Goal: Task Accomplishment & Management: Manage account settings

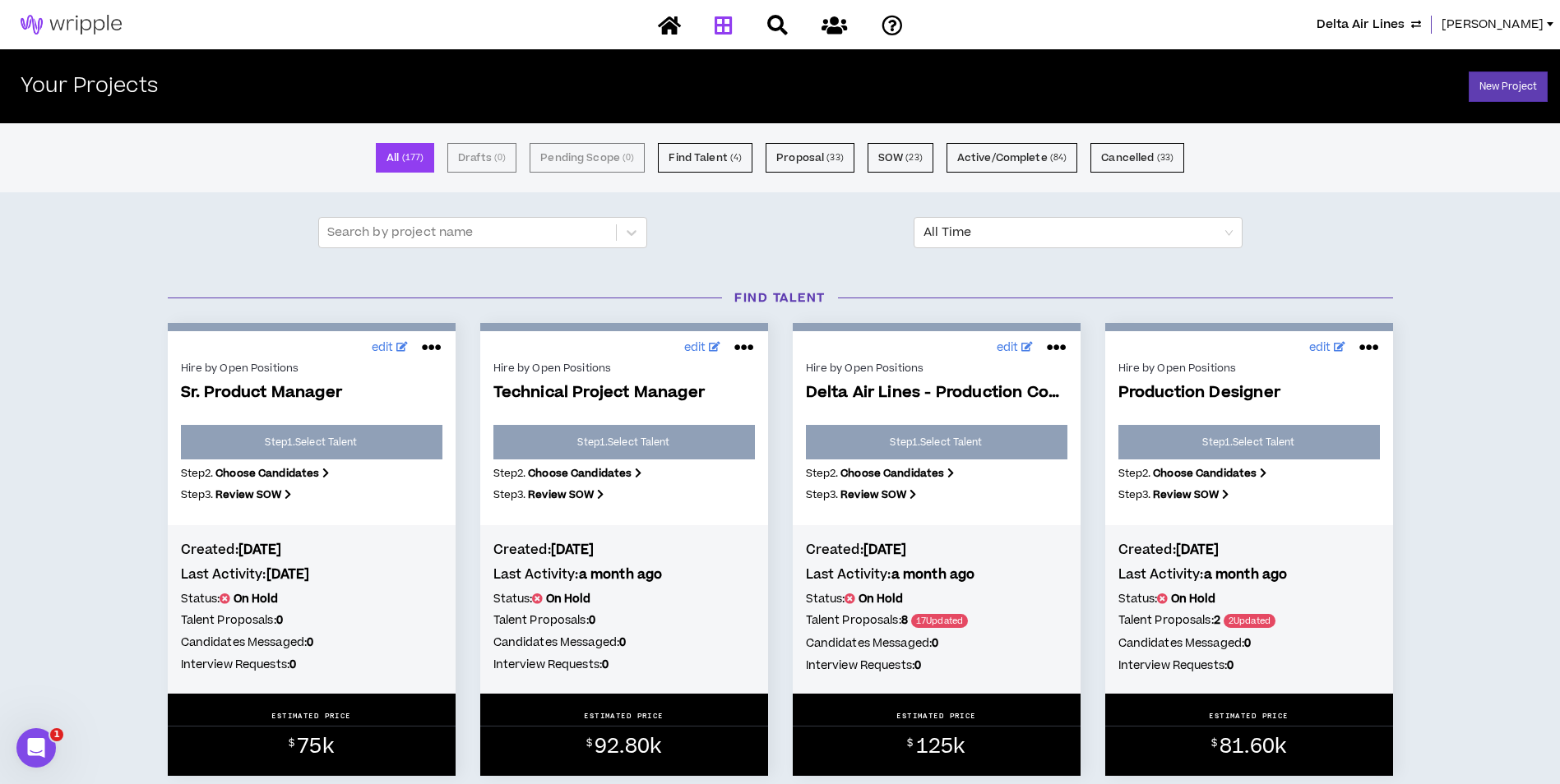
drag, startPoint x: 1511, startPoint y: 17, endPoint x: 1509, endPoint y: 28, distance: 11.2
click at [1509, 28] on div "Delta Air Lines Lauren-Bridget" at bounding box center [780, 25] width 1560 height 50
click at [1509, 28] on span "[PERSON_NAME]" at bounding box center [1492, 24] width 102 height 18
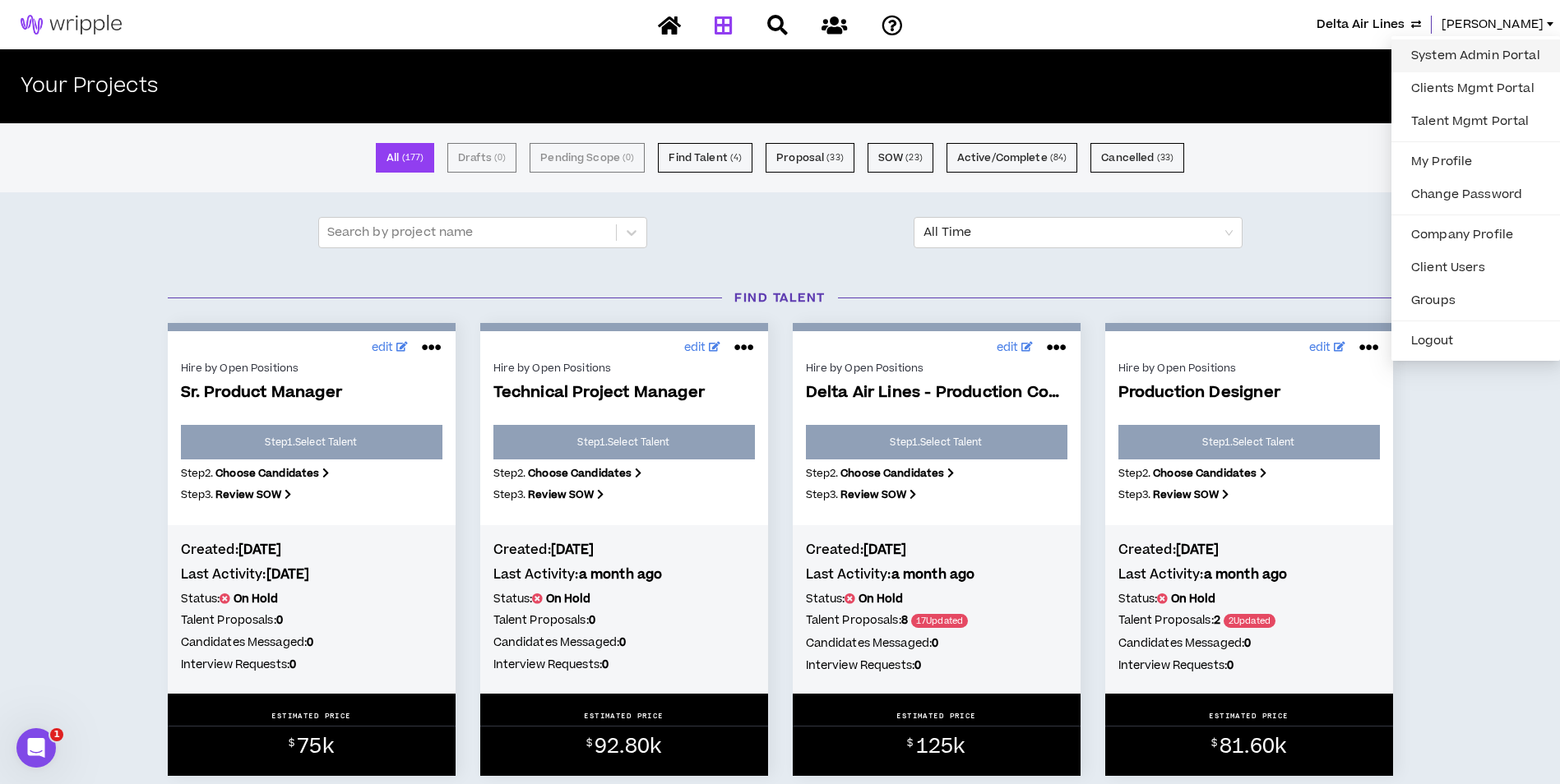
click at [1466, 56] on link "System Admin Portal" at bounding box center [1475, 56] width 148 height 25
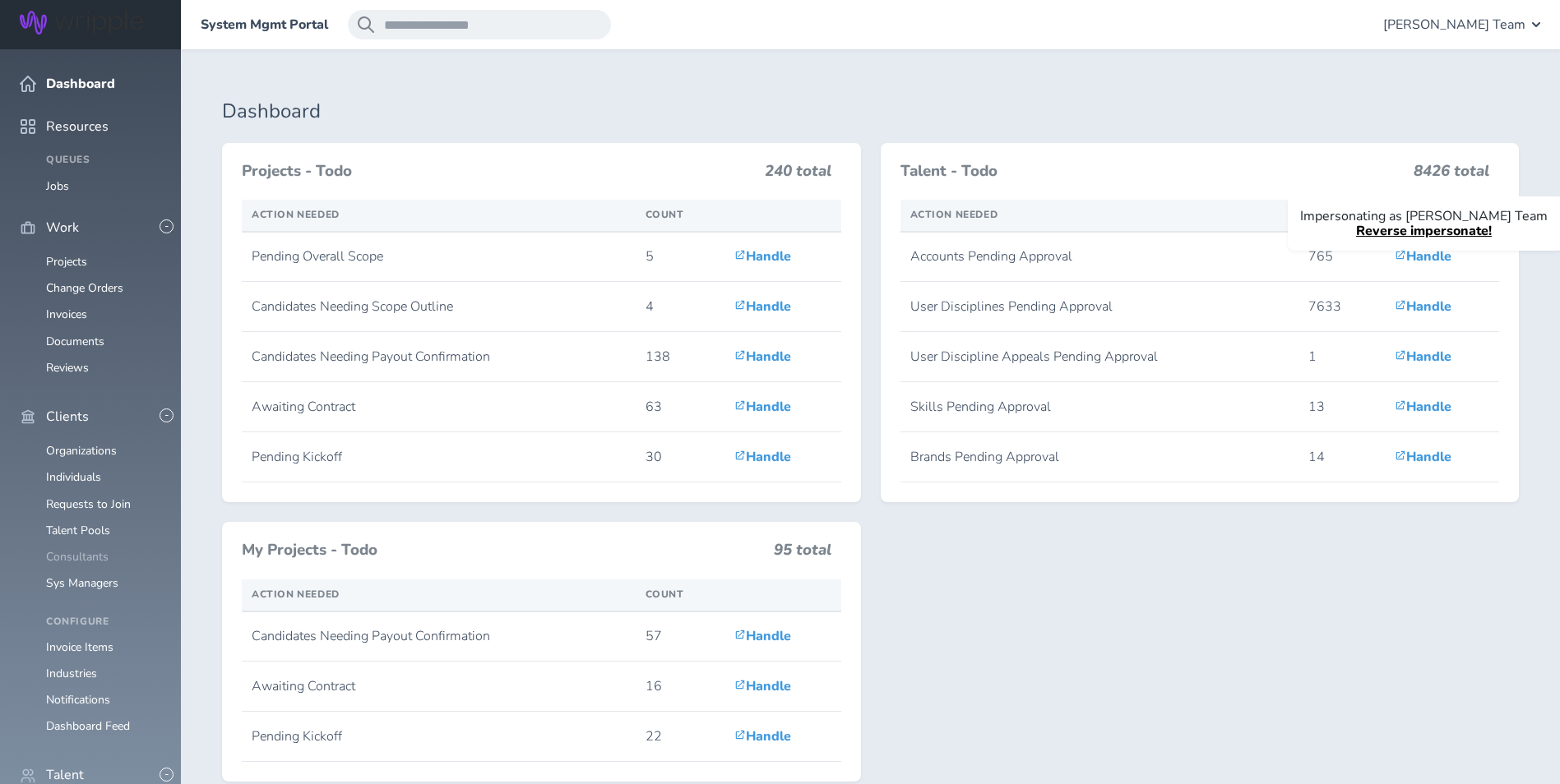
click at [90, 549] on link "Consultants" at bounding box center [77, 557] width 62 height 15
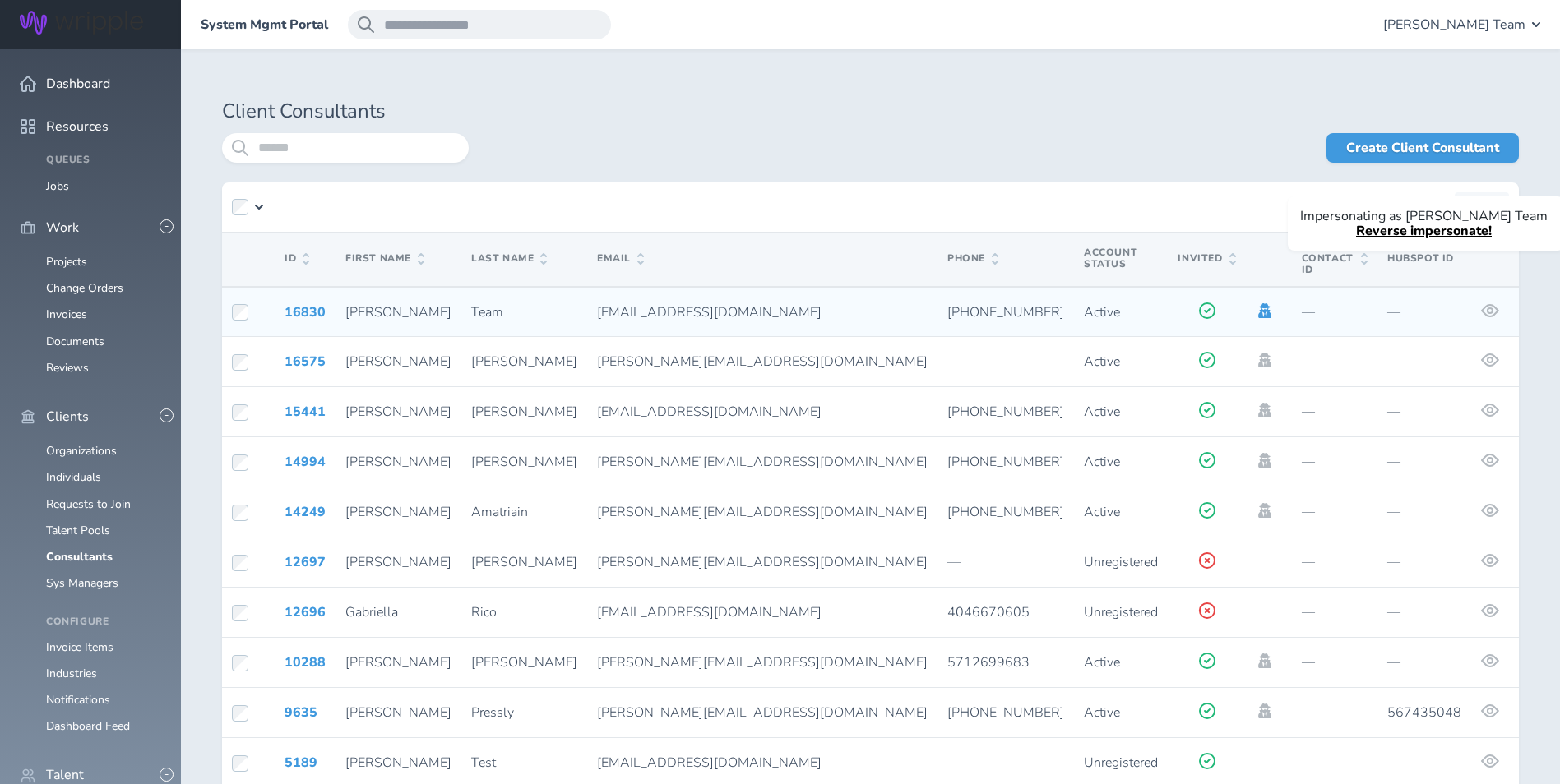
click at [1255, 303] on icon at bounding box center [1264, 310] width 18 height 14
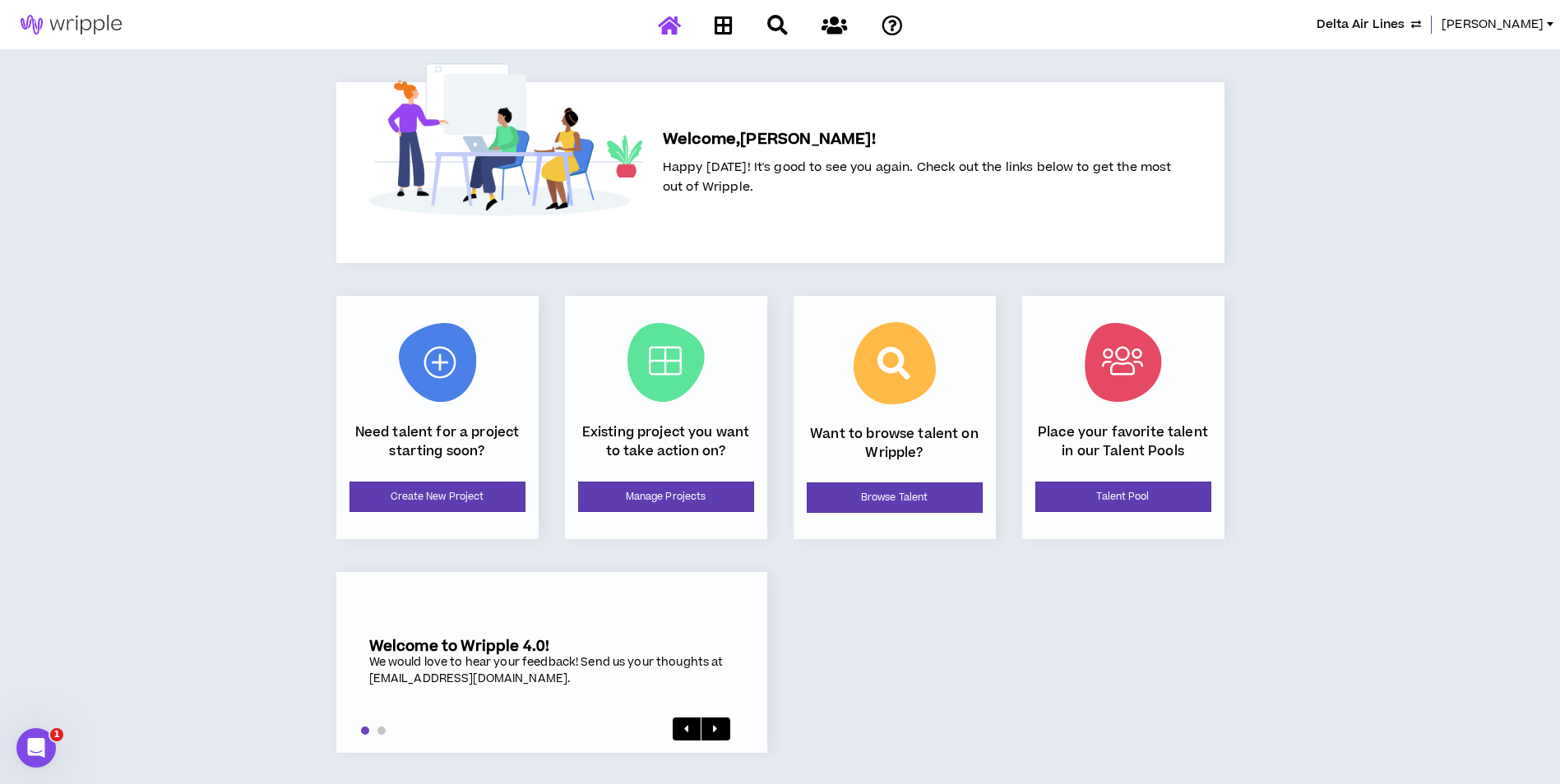
click at [616, 515] on div "Existing project you want to take action on? Manage Projects" at bounding box center [666, 417] width 202 height 243
click at [621, 504] on link "Manage Projects" at bounding box center [667, 497] width 176 height 31
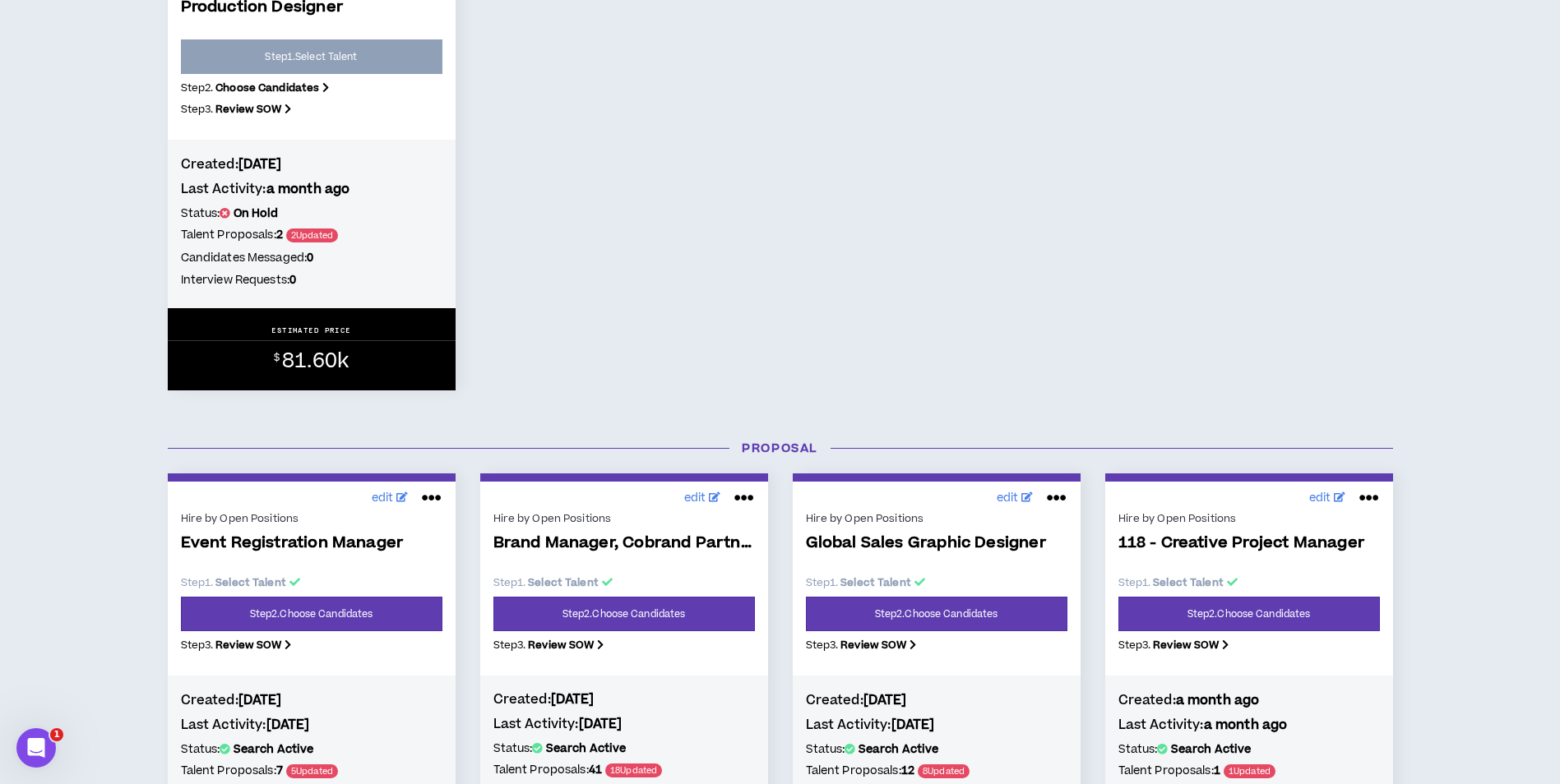
scroll to position [1480, 0]
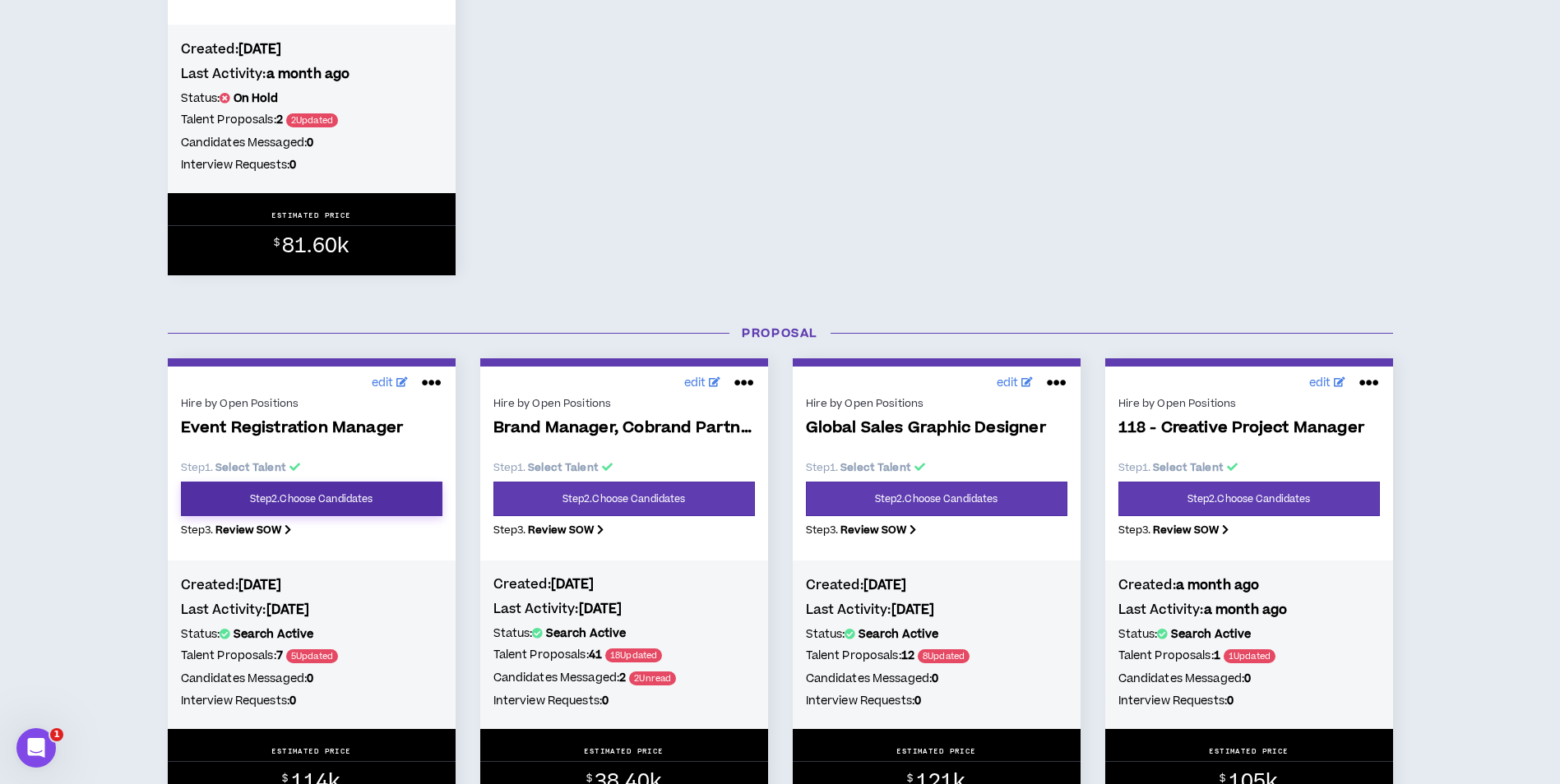
click at [352, 506] on link "Step 2 . Choose Candidates" at bounding box center [311, 499] width 261 height 34
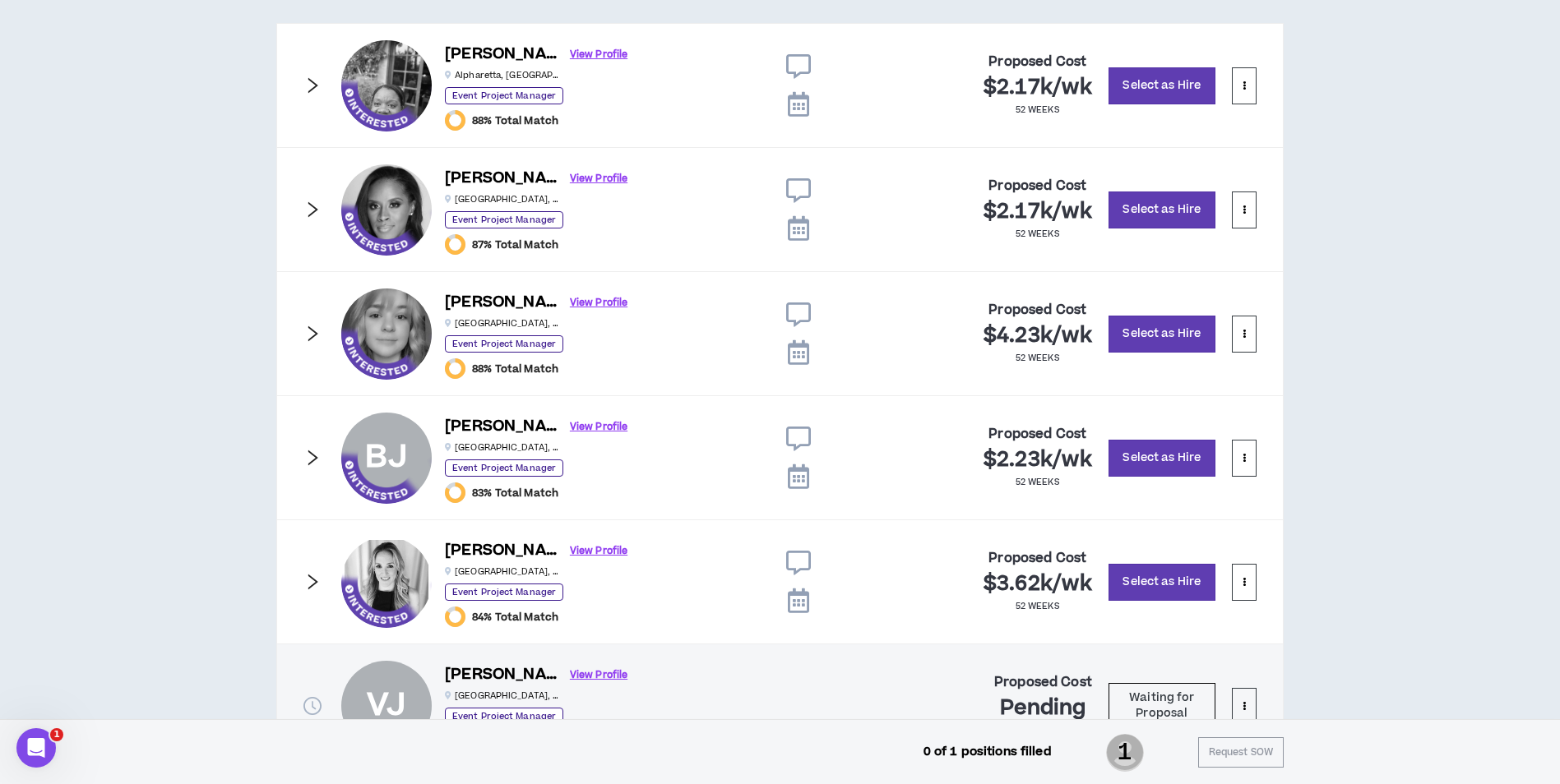
scroll to position [905, 0]
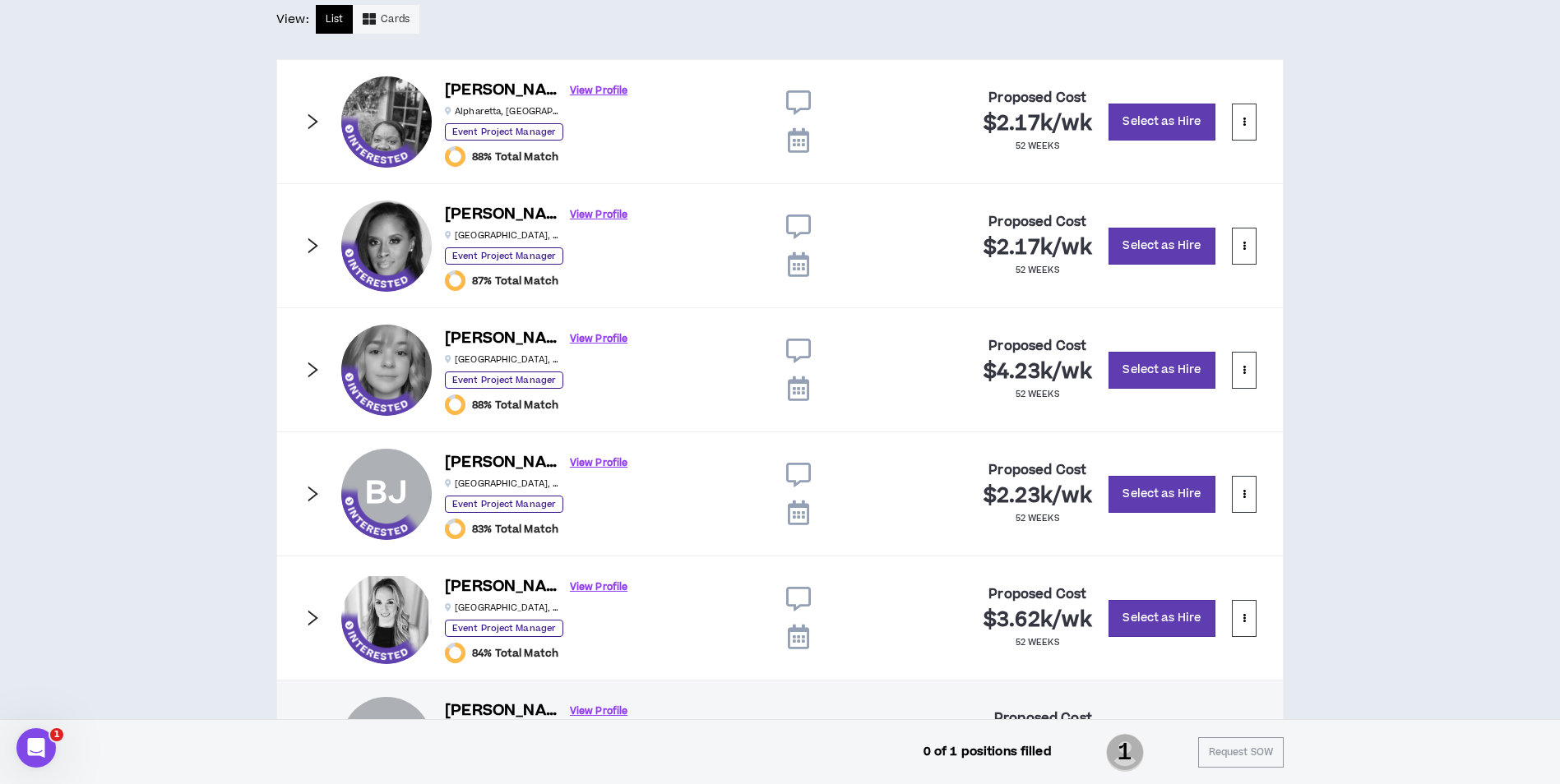
click at [316, 347] on div "[PERSON_NAME] View Profile [GEOGRAPHIC_DATA] , [GEOGRAPHIC_DATA] Event Project …" at bounding box center [780, 370] width 1007 height 125
click at [311, 365] on icon "right" at bounding box center [313, 370] width 10 height 15
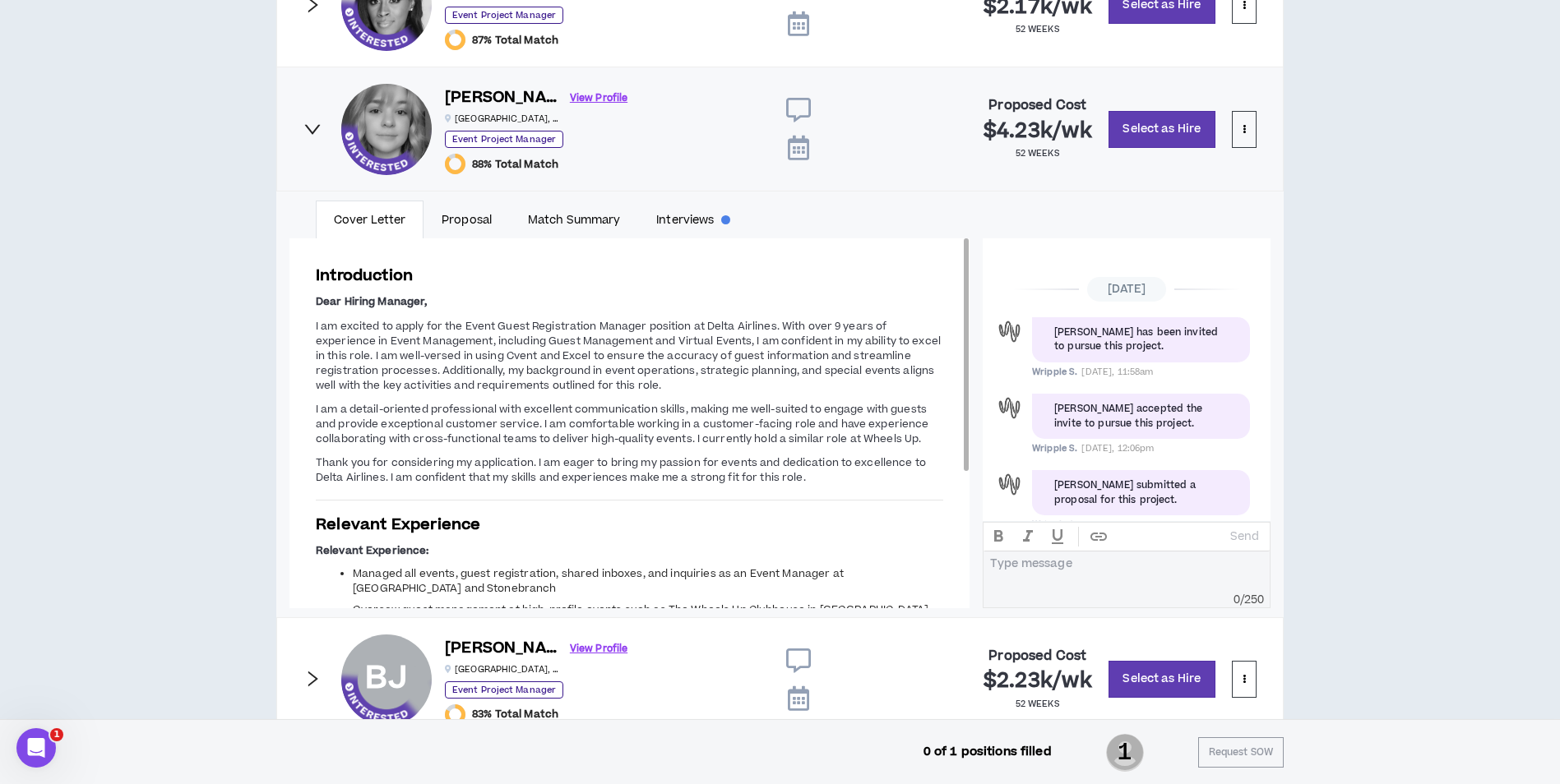
scroll to position [38, 0]
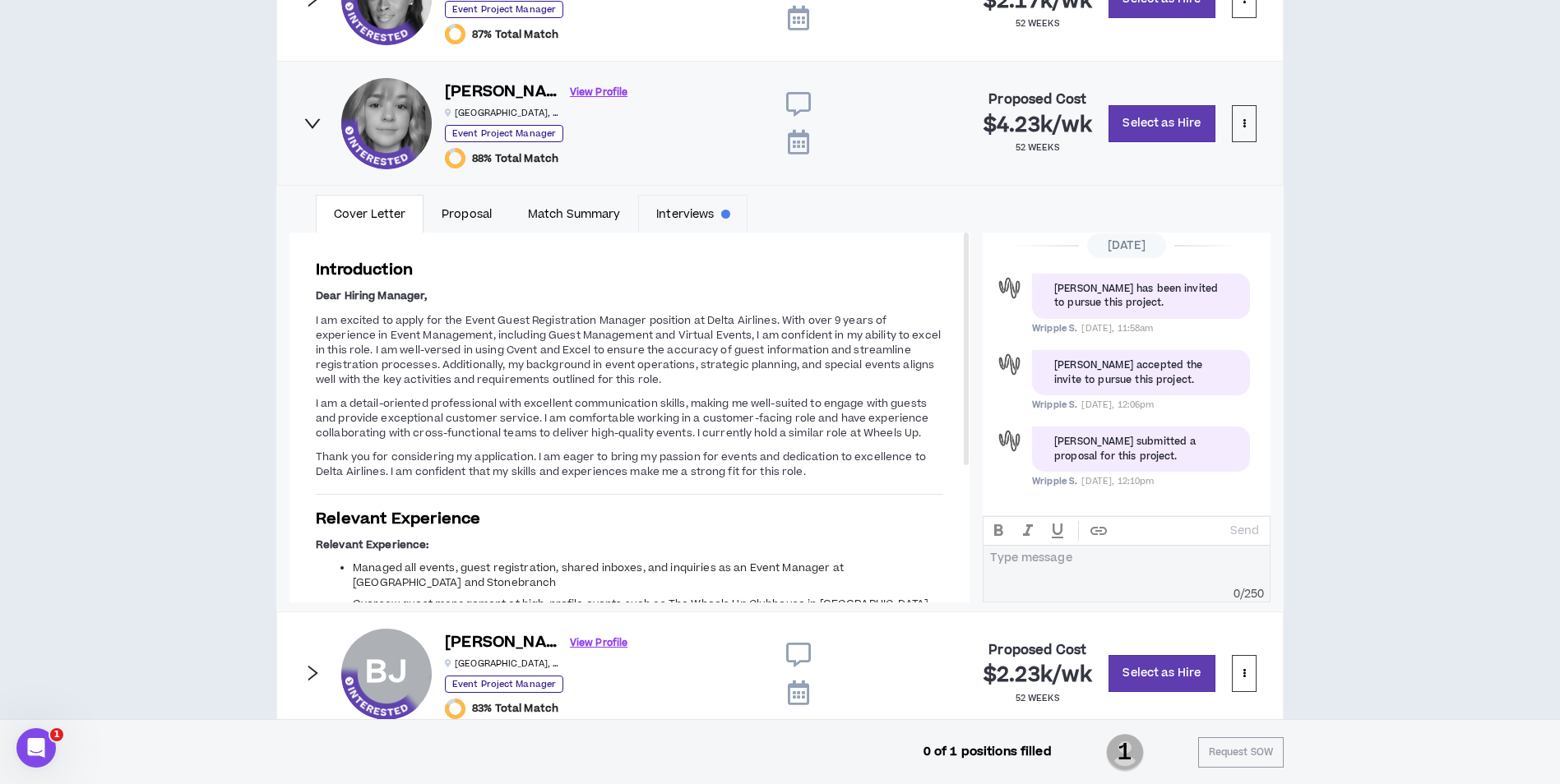
click at [671, 212] on link "Interviews" at bounding box center [692, 214] width 109 height 38
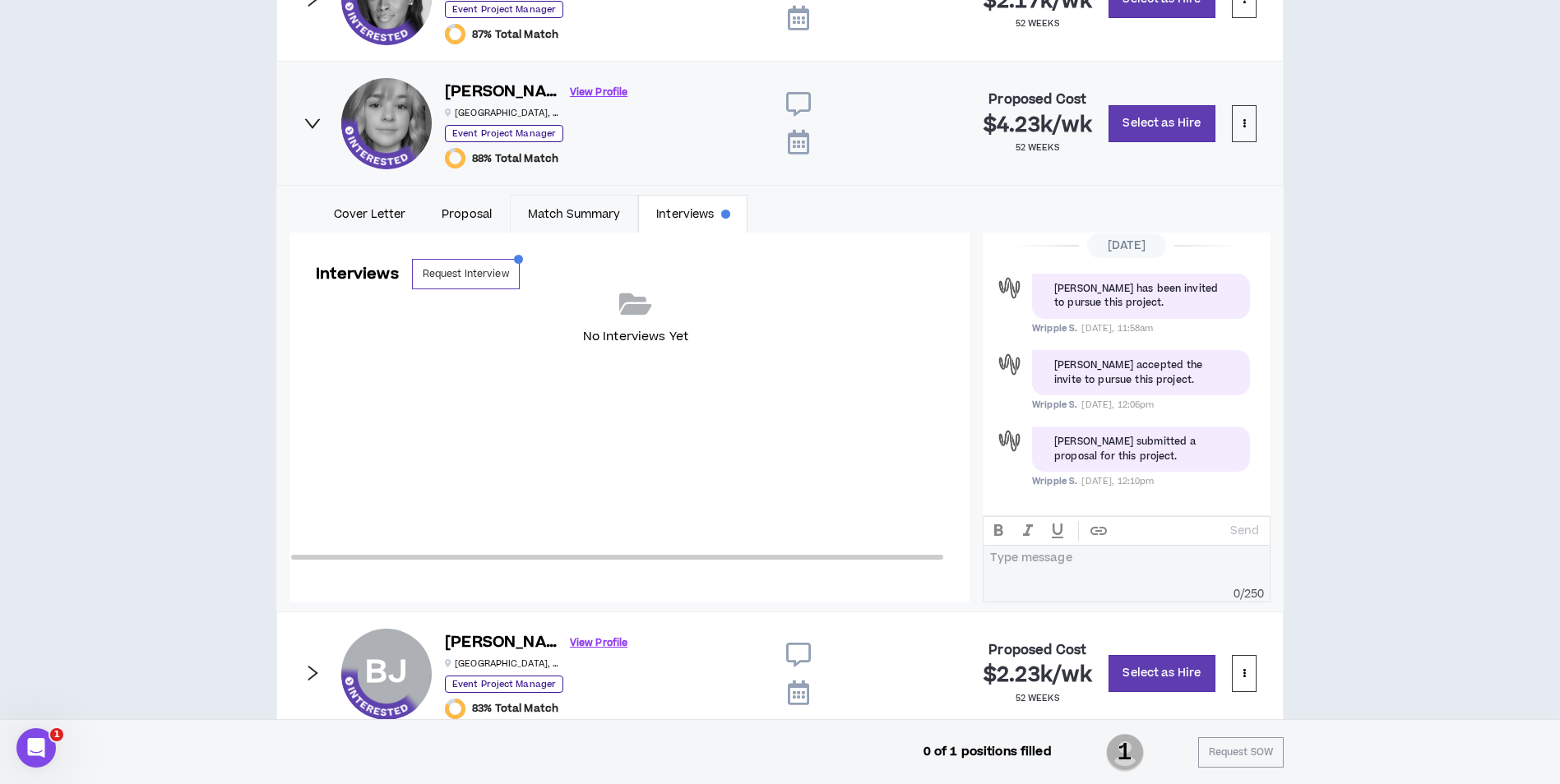
click at [511, 213] on link "Match Summary" at bounding box center [574, 214] width 128 height 38
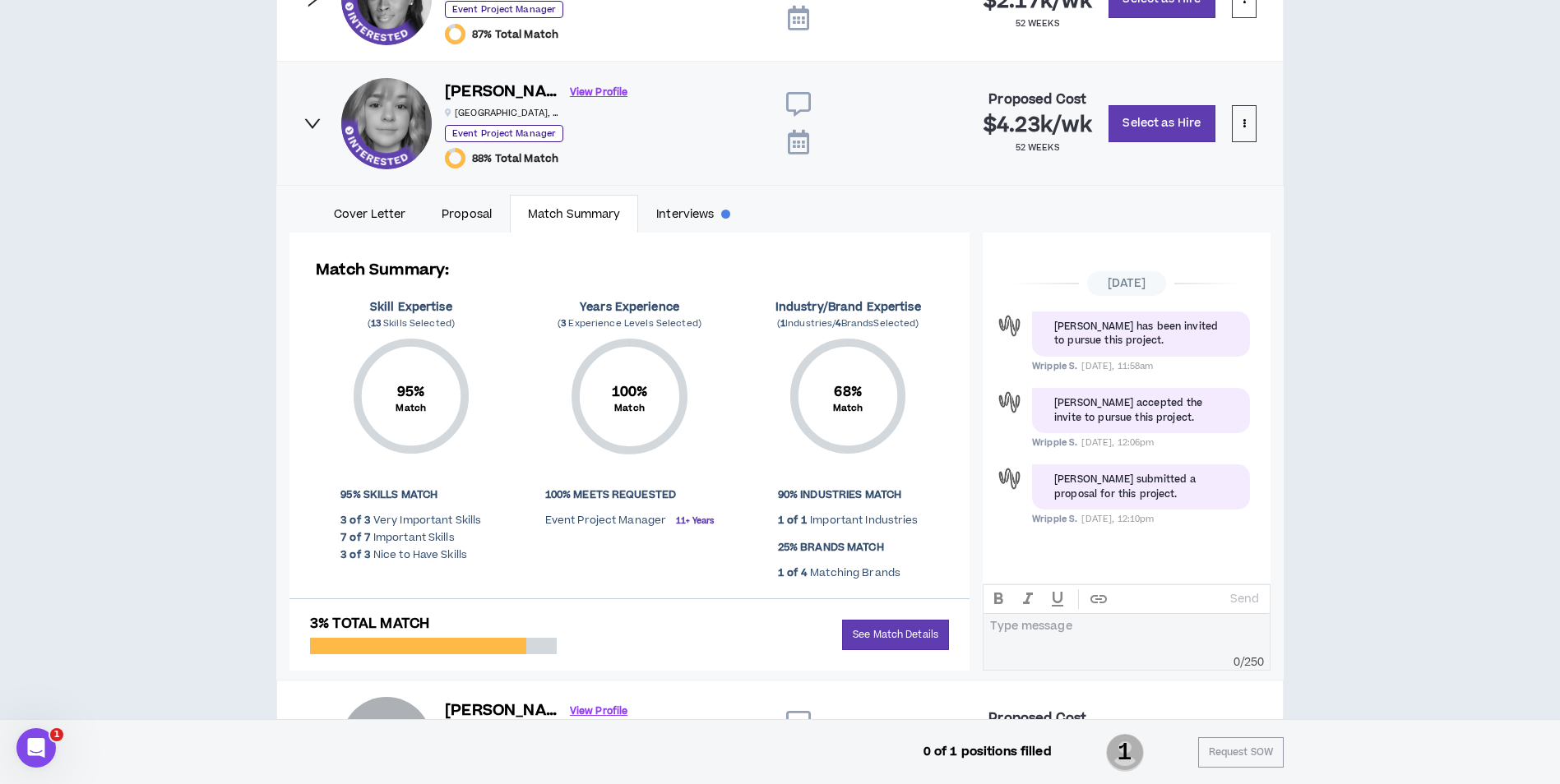
scroll to position [0, 0]
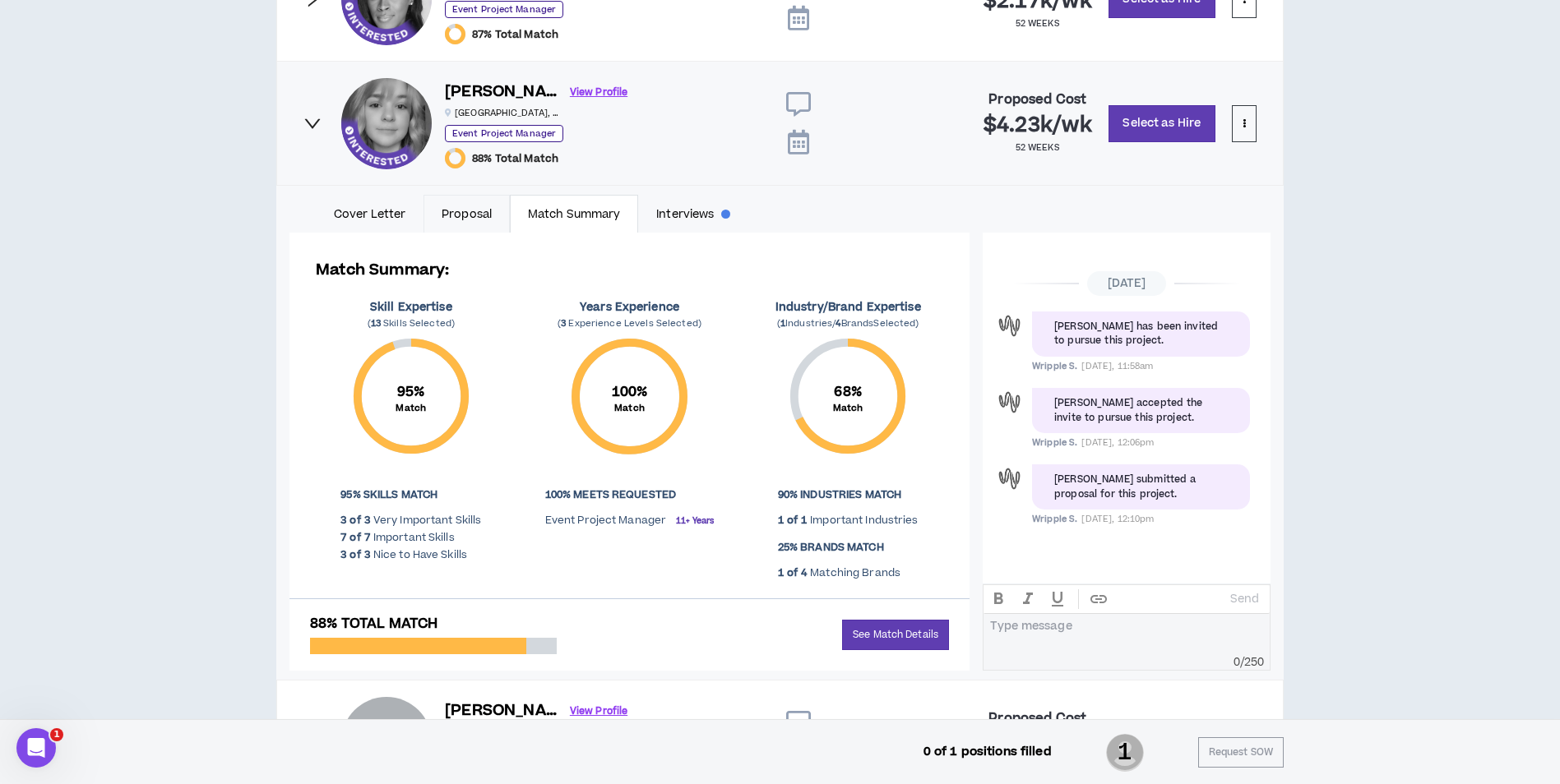
click at [469, 211] on link "Proposal" at bounding box center [466, 214] width 86 height 38
